Goal: Check status: Check status

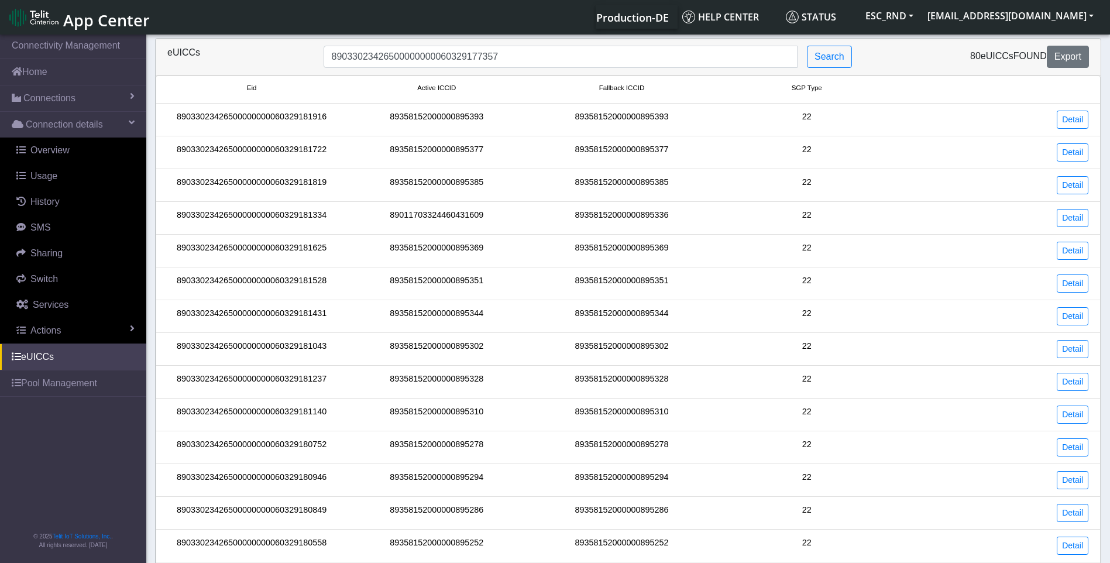
click at [514, 59] on input "89033023426500000000060329177357" at bounding box center [561, 57] width 474 height 22
drag, startPoint x: 534, startPoint y: 59, endPoint x: 242, endPoint y: 56, distance: 292.6
click at [242, 56] on div "eUICCs 89033023426500000000060329177357 Search 80 eUICCs found Export" at bounding box center [628, 57] width 939 height 22
type input "89033023426500000000060329177260"
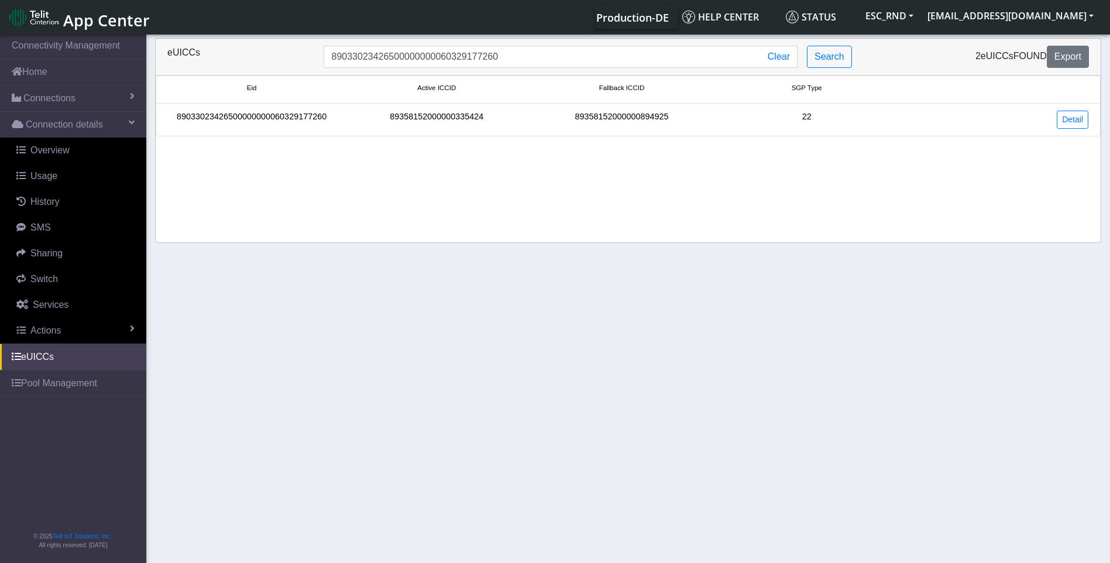
click at [280, 111] on div "89033023426500000000060329177260" at bounding box center [251, 120] width 185 height 18
click at [1074, 116] on link "Detail" at bounding box center [1073, 120] width 32 height 18
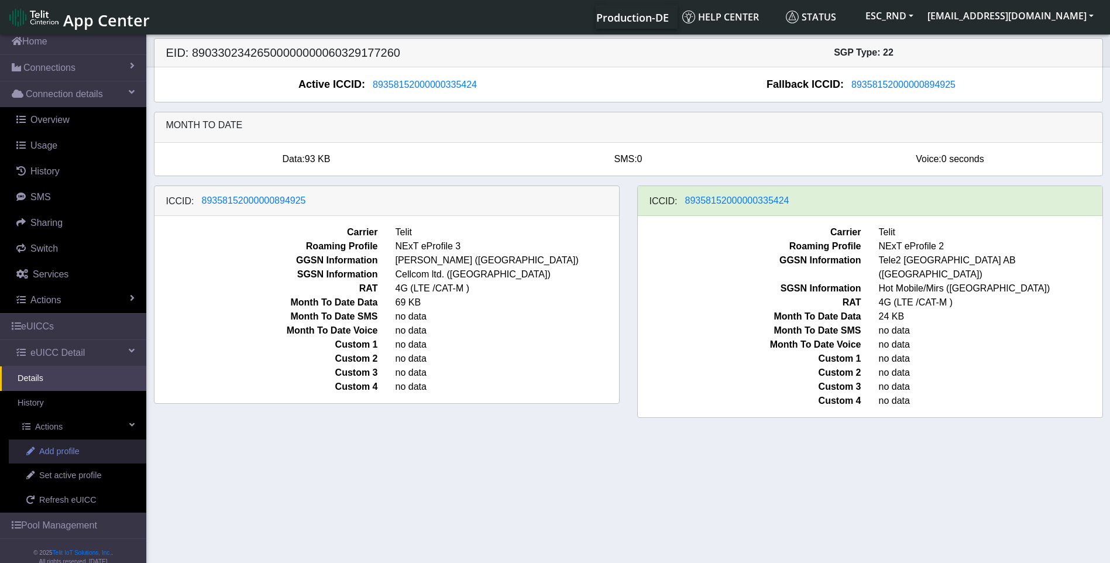
scroll to position [47, 0]
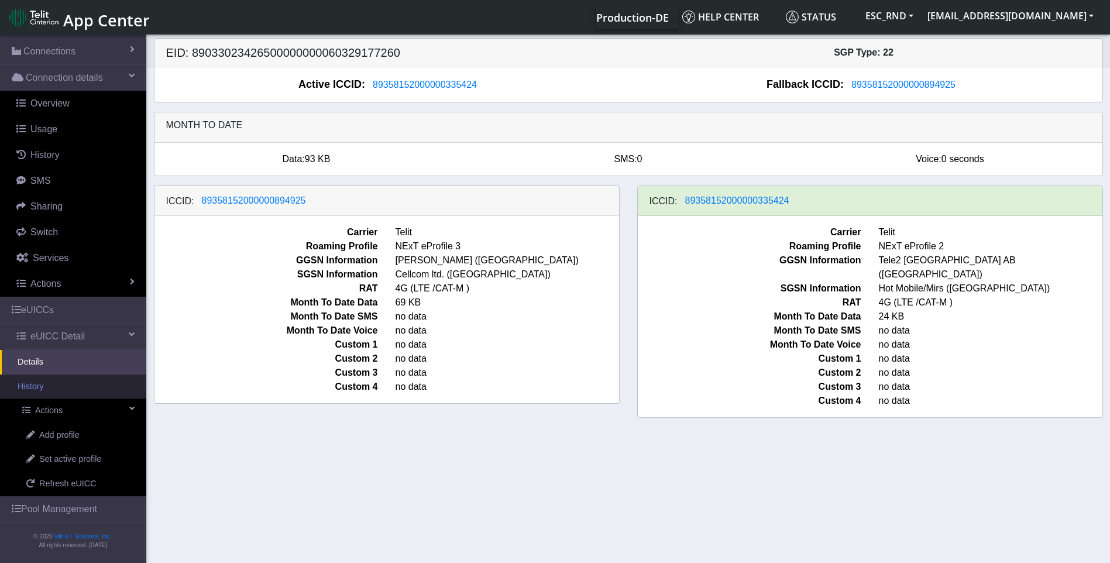
click at [37, 386] on link "History" at bounding box center [73, 387] width 146 height 25
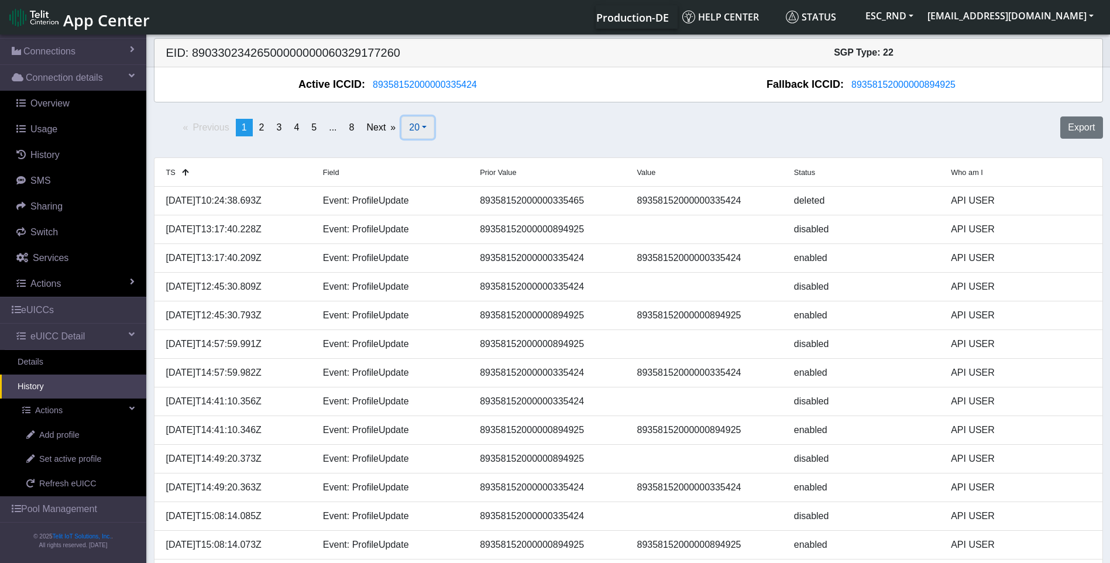
click at [416, 129] on span "20" at bounding box center [414, 127] width 11 height 10
click at [417, 209] on button "500" at bounding box center [448, 210] width 92 height 19
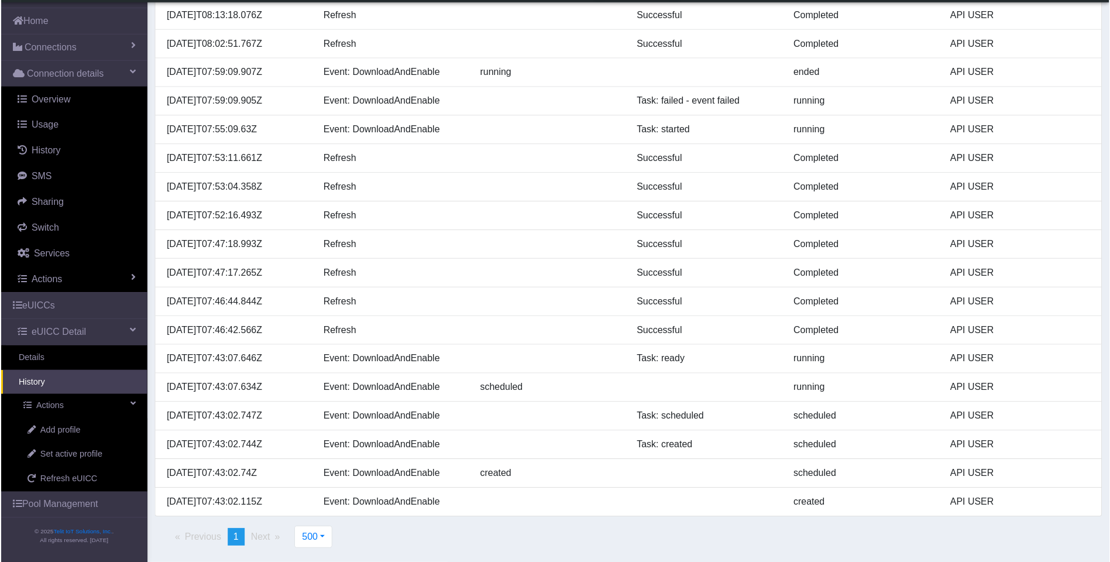
scroll to position [20, 0]
